Goal: Information Seeking & Learning: Learn about a topic

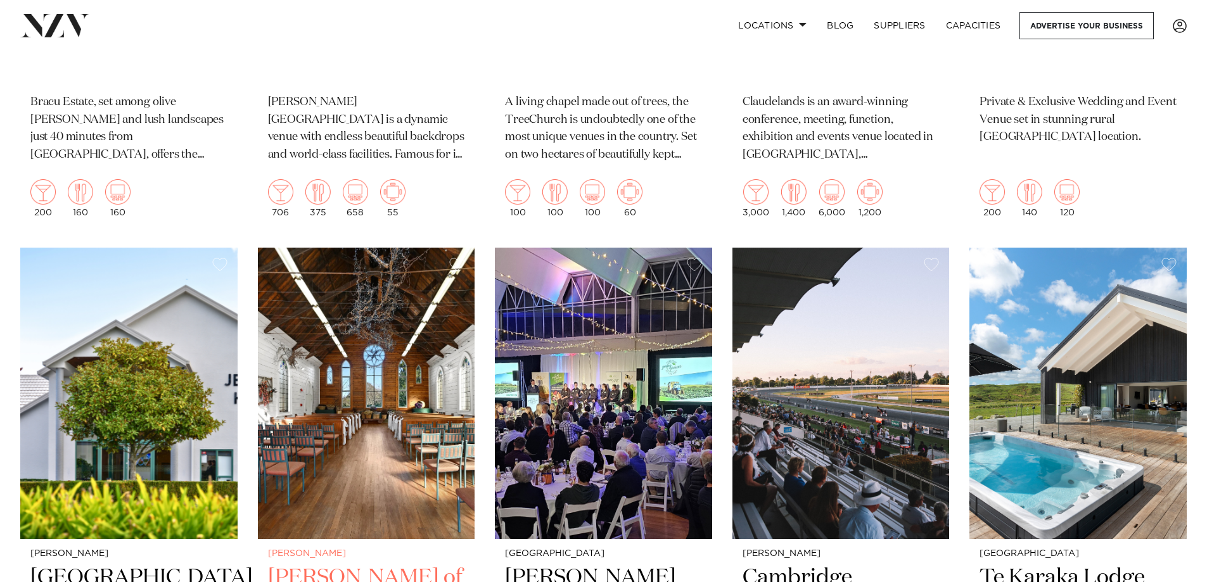
scroll to position [1077, 0]
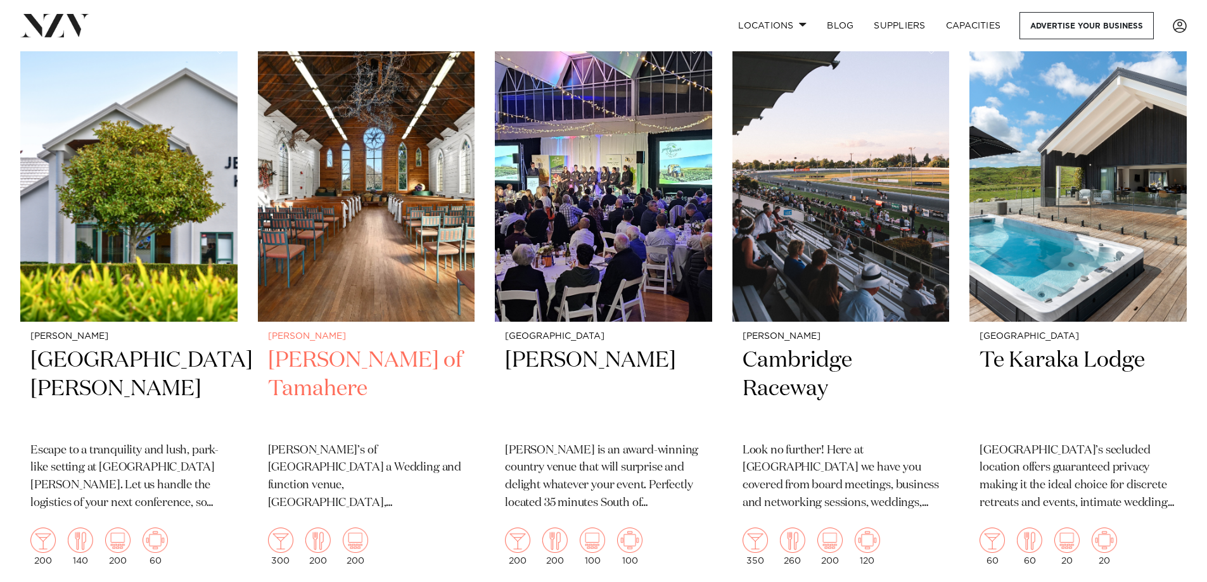
click at [358, 265] on img at bounding box center [366, 175] width 217 height 291
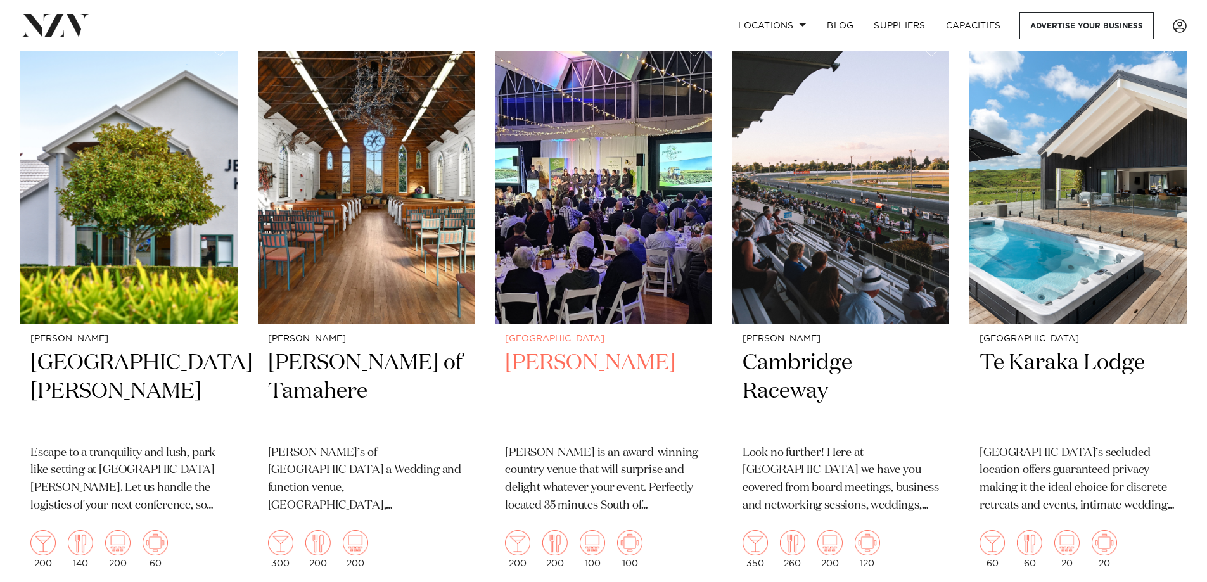
scroll to position [1581, 0]
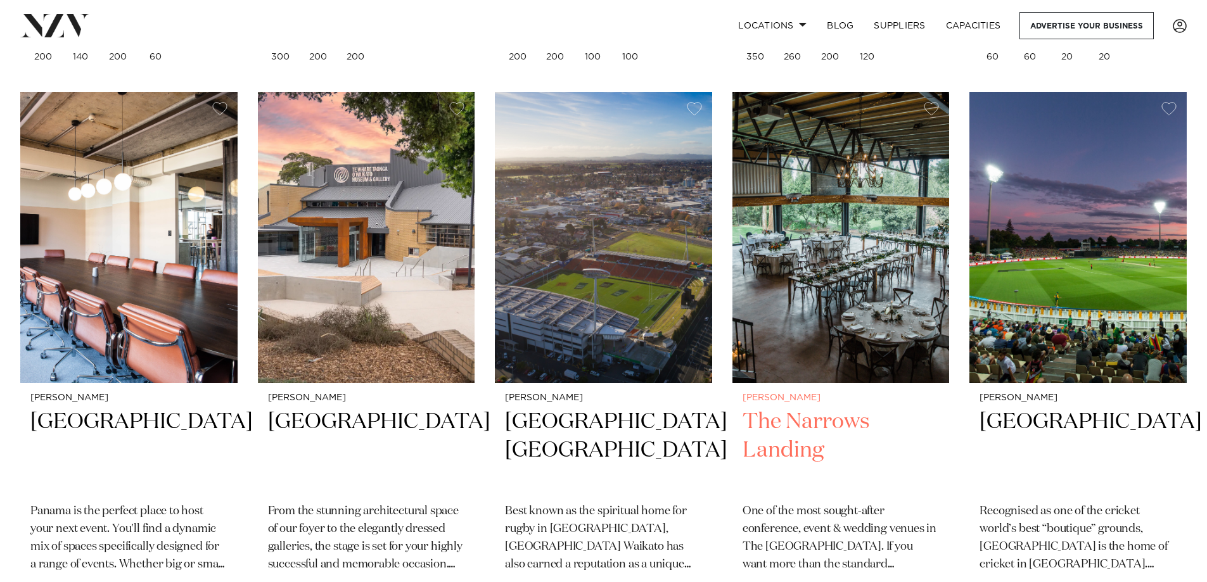
click at [867, 324] on img at bounding box center [840, 237] width 217 height 291
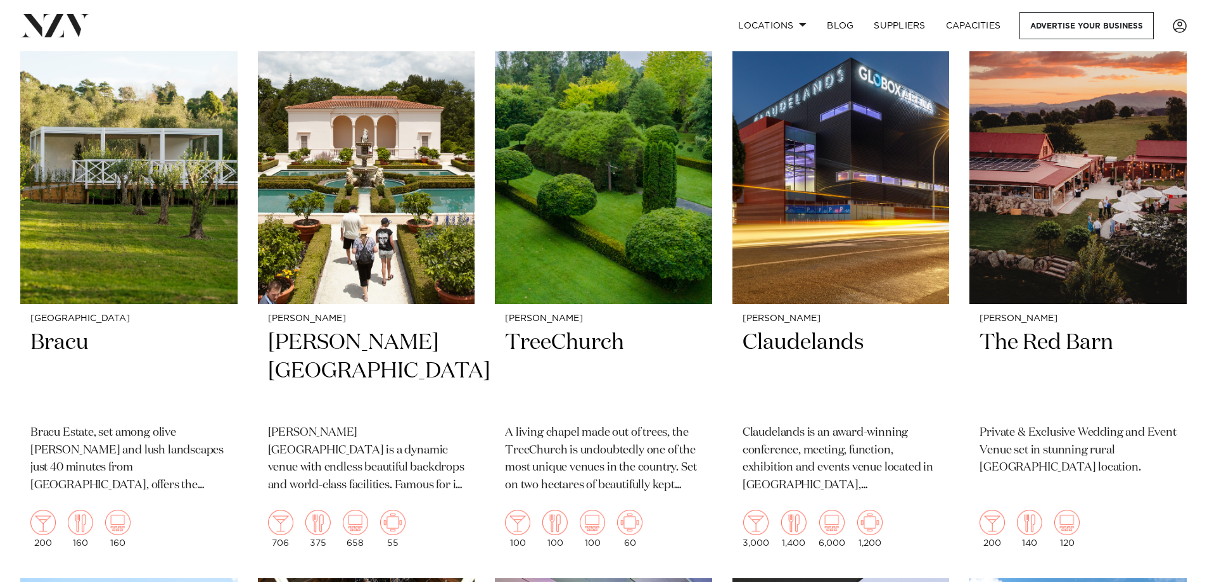
scroll to position [402, 0]
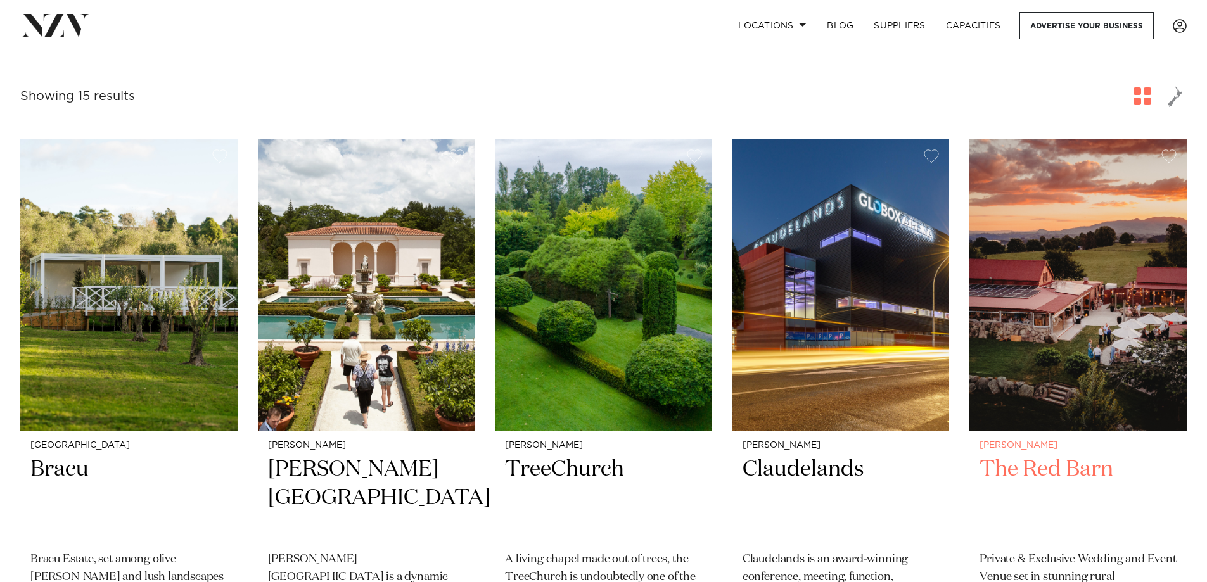
click at [1126, 339] on img at bounding box center [1077, 284] width 217 height 291
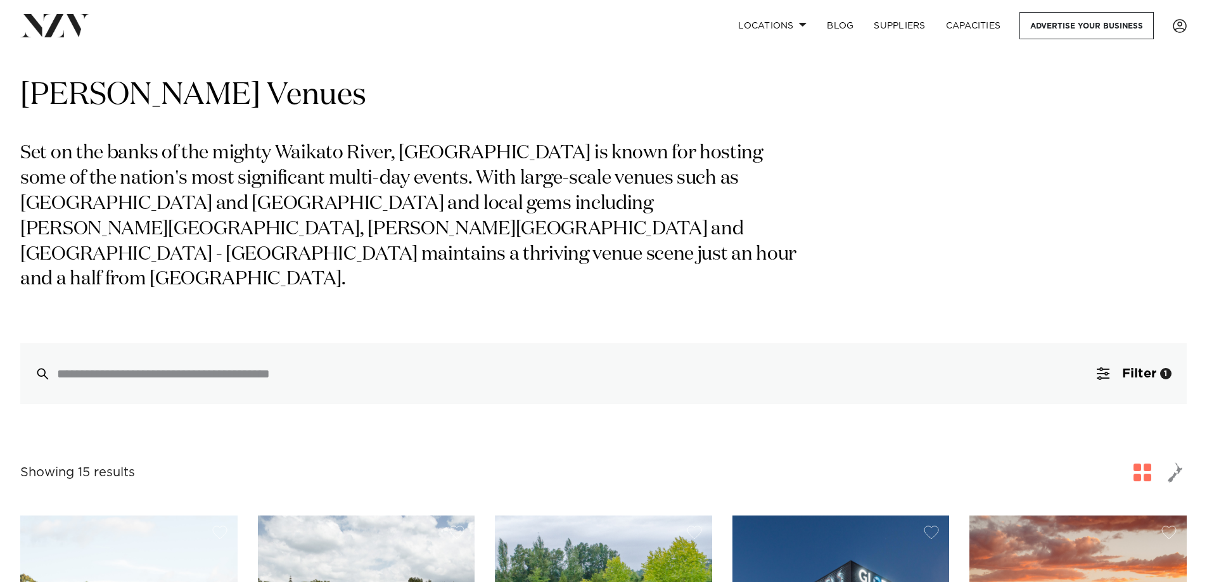
scroll to position [0, 0]
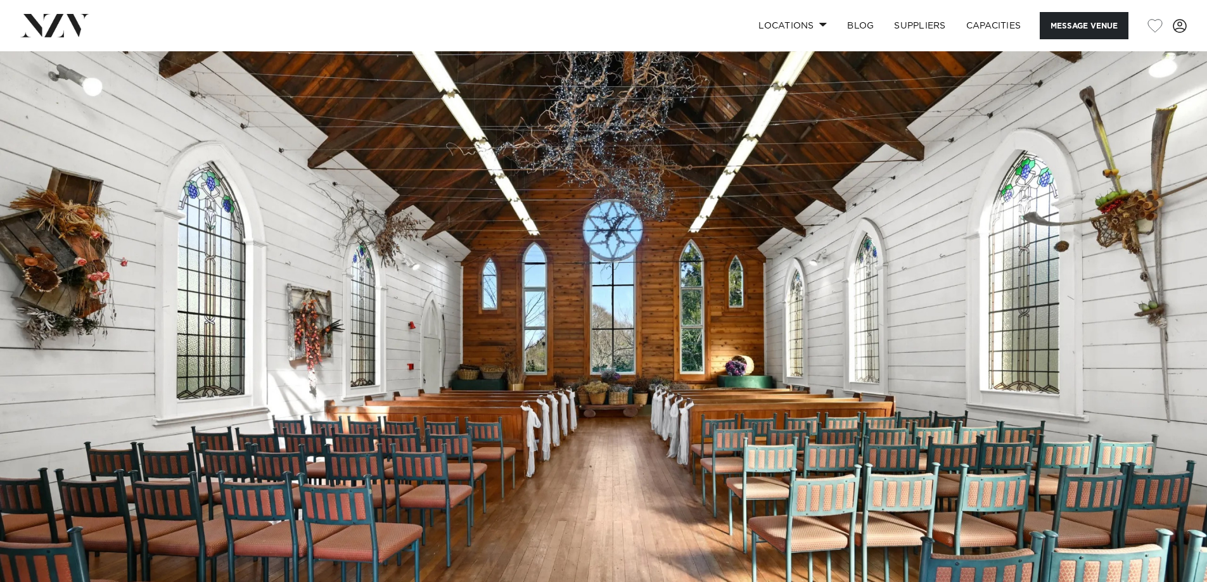
scroll to position [317, 0]
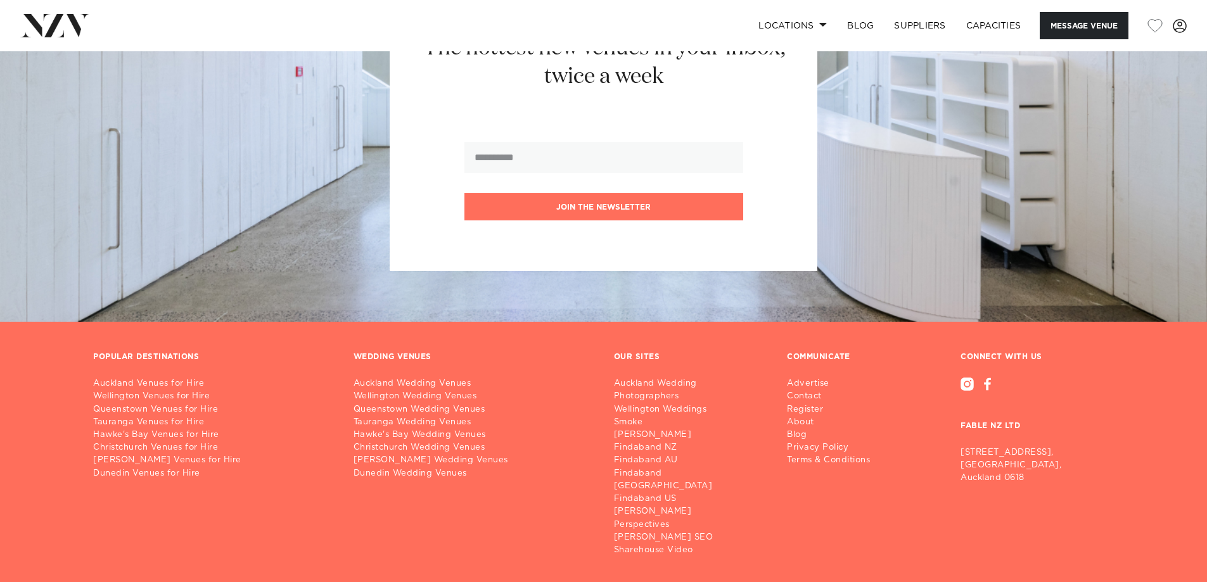
scroll to position [1667, 0]
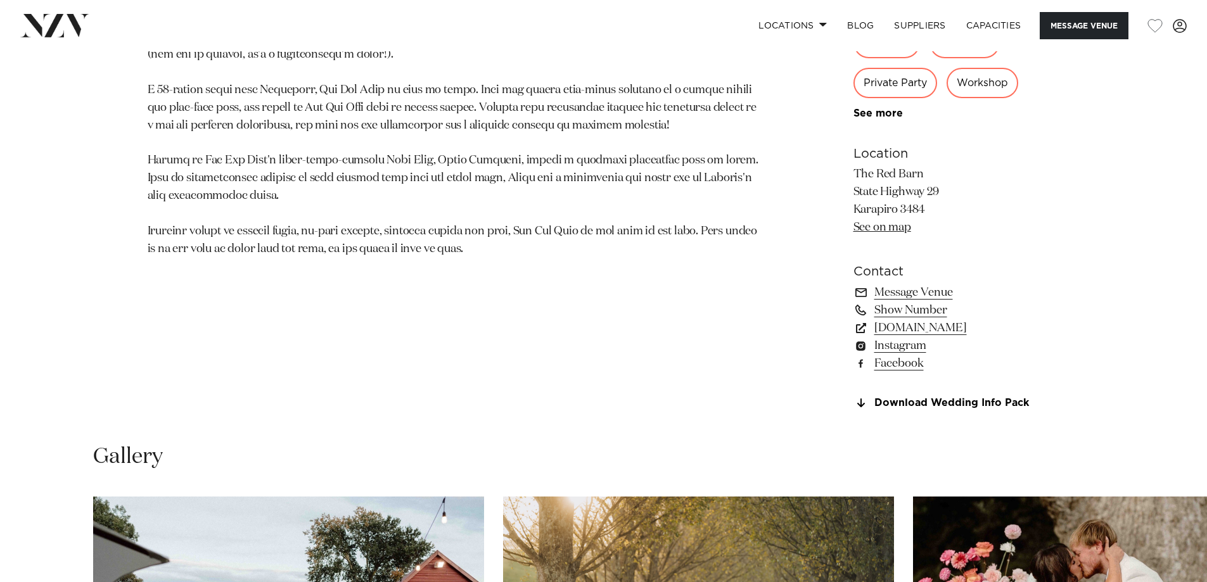
scroll to position [1267, 0]
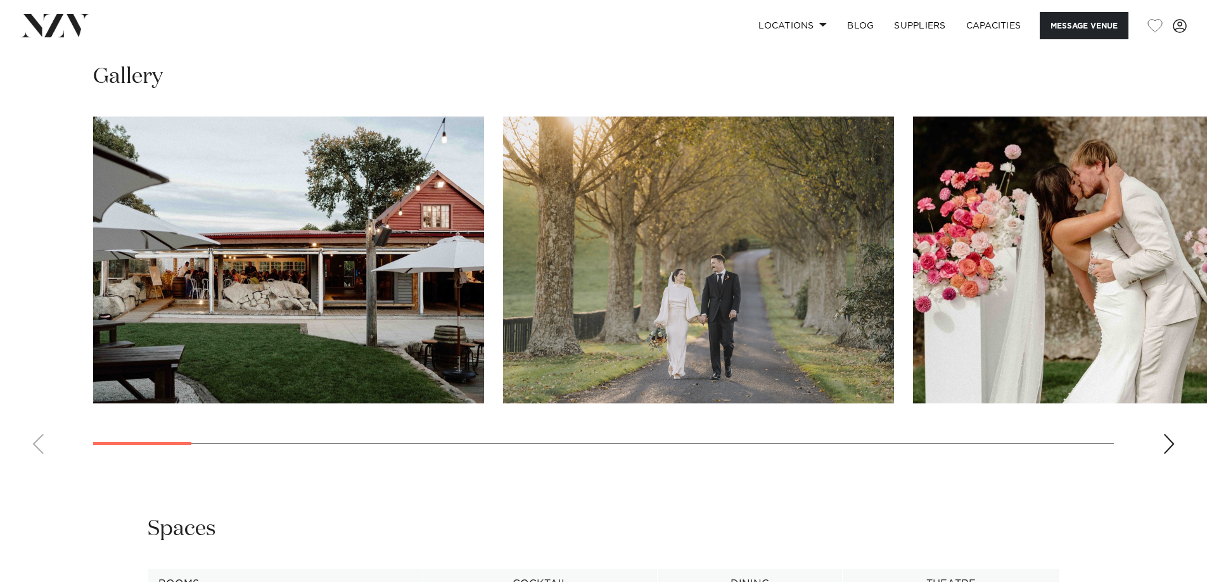
click at [936, 256] on img "3 / 26" at bounding box center [1108, 260] width 391 height 287
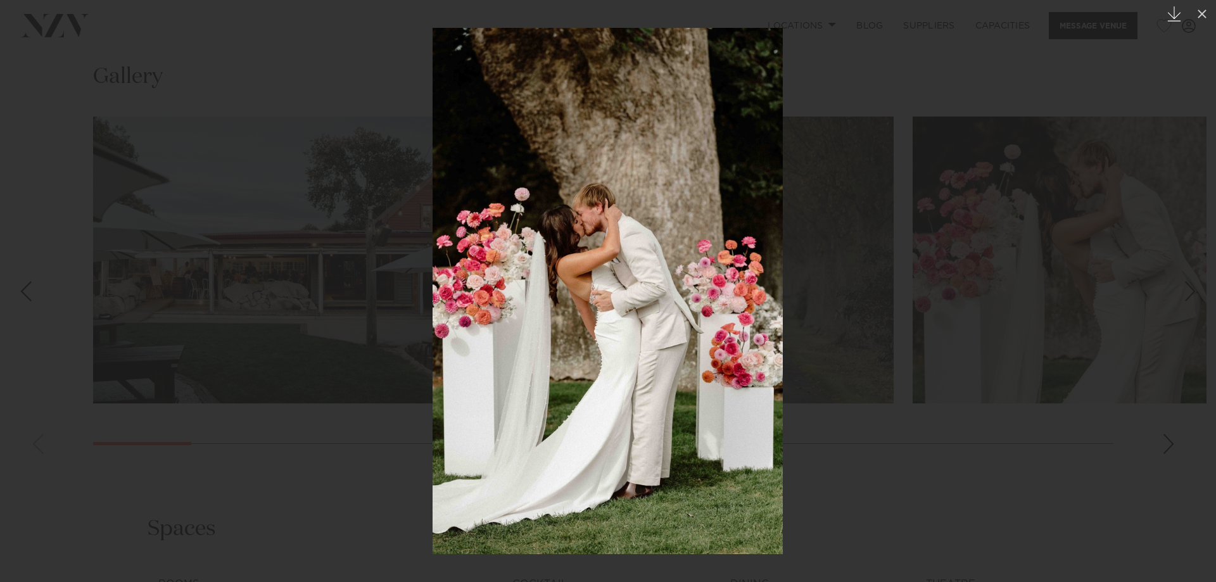
drag, startPoint x: 1202, startPoint y: 11, endPoint x: 1183, endPoint y: 18, distance: 19.6
click at [1202, 11] on icon at bounding box center [1202, 13] width 15 height 15
